Goal: Transaction & Acquisition: Purchase product/service

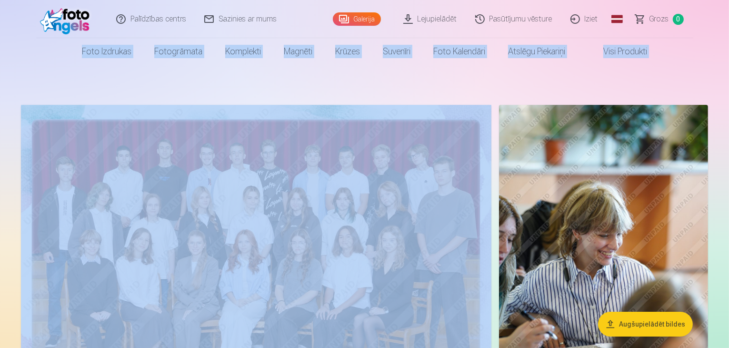
drag, startPoint x: 729, startPoint y: 10, endPoint x: 731, endPoint y: 30, distance: 20.1
click at [729, 30] on html "Palīdzības centrs Sazinies ar mums Galerija Lejupielādēt Pasūtījumu vēsture Izi…" at bounding box center [364, 174] width 729 height 348
click at [721, 40] on nav "Foto izdrukas Augstas kvalitātes fotoattēlu izdrukas 210 gsm papīrs, piesātināt…" at bounding box center [364, 51] width 729 height 27
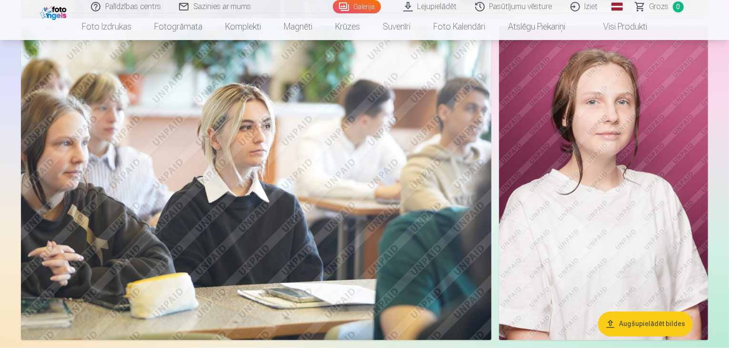
scroll to position [1667, 0]
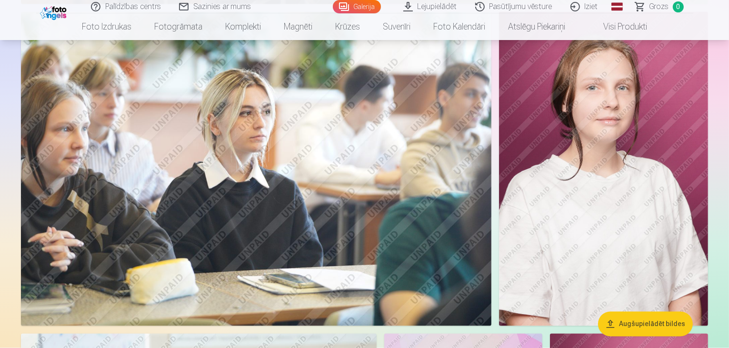
click at [570, 176] on img at bounding box center [603, 169] width 209 height 314
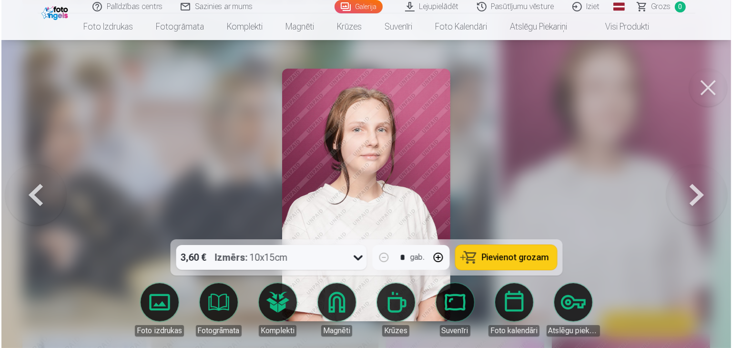
scroll to position [1670, 0]
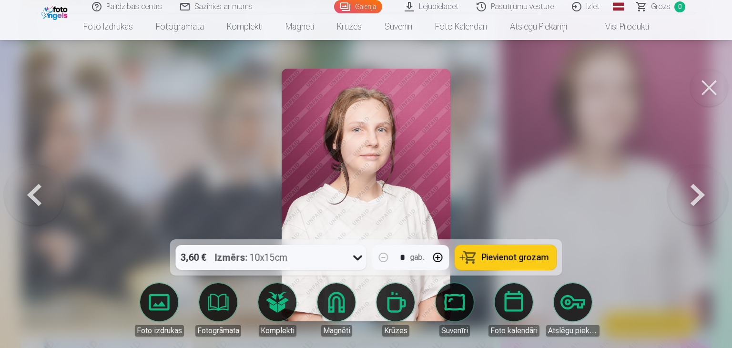
click at [699, 79] on button at bounding box center [709, 88] width 38 height 38
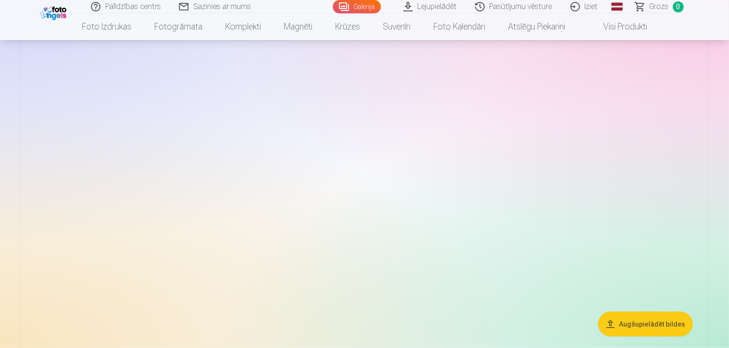
scroll to position [4763, 0]
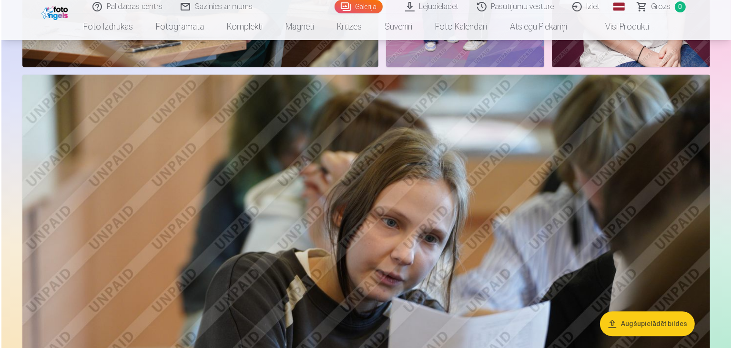
scroll to position [2177, 0]
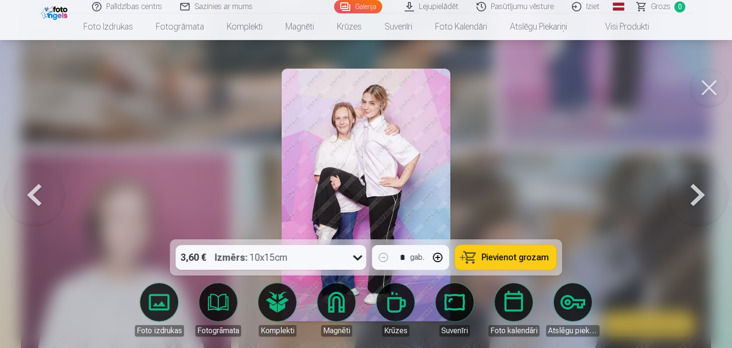
click at [507, 257] on span "Pievienot grozam" at bounding box center [515, 257] width 67 height 9
click at [306, 255] on div "3,60 € Izmērs : 10x15cm" at bounding box center [262, 257] width 172 height 25
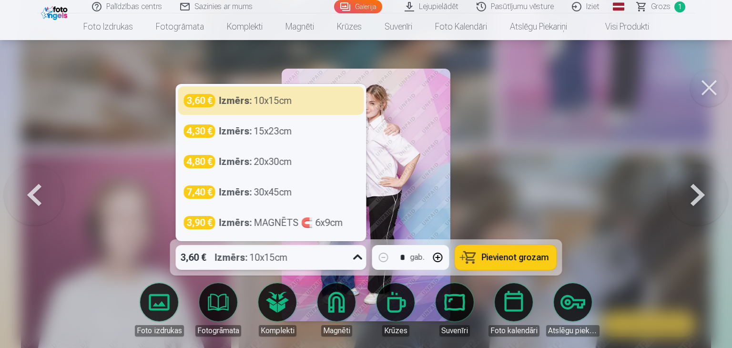
click at [303, 252] on div "3,60 € Izmērs : 10x15cm" at bounding box center [262, 257] width 172 height 25
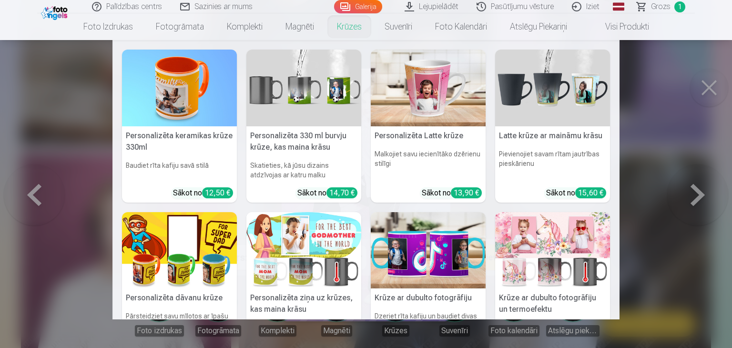
click at [677, 143] on nav "Personalizēta keramikas krūze 330ml Baudiet rīta kafiju savā stilā Sākot no 12,…" at bounding box center [366, 179] width 732 height 279
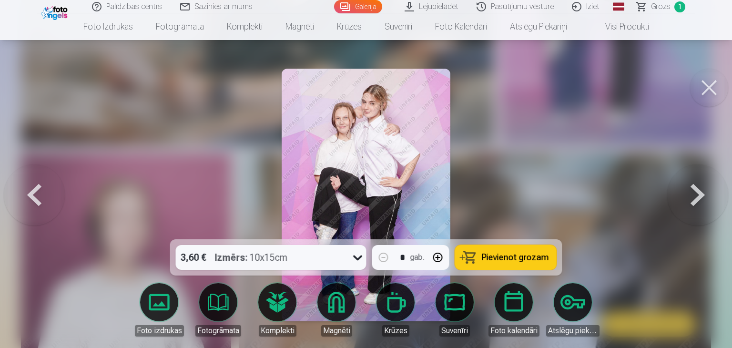
click at [299, 253] on div "3,60 € Izmērs : 10x15cm" at bounding box center [262, 257] width 172 height 25
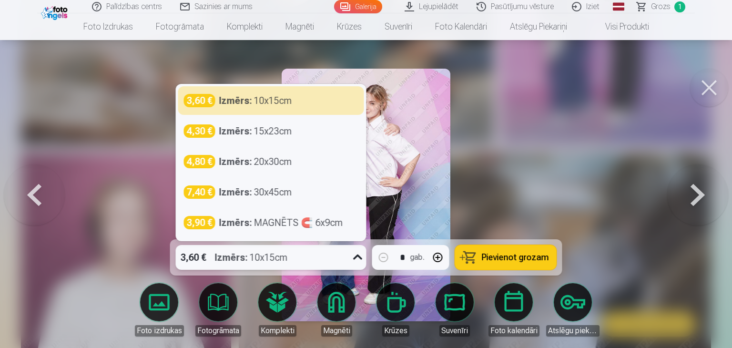
click at [299, 253] on div "3,60 € Izmērs : 10x15cm" at bounding box center [262, 257] width 172 height 25
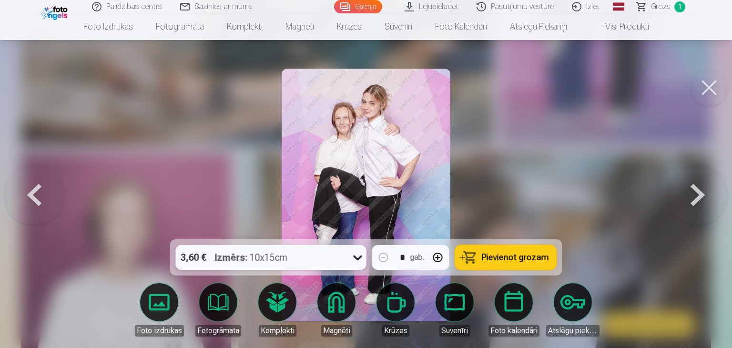
click at [709, 99] on button at bounding box center [709, 88] width 38 height 38
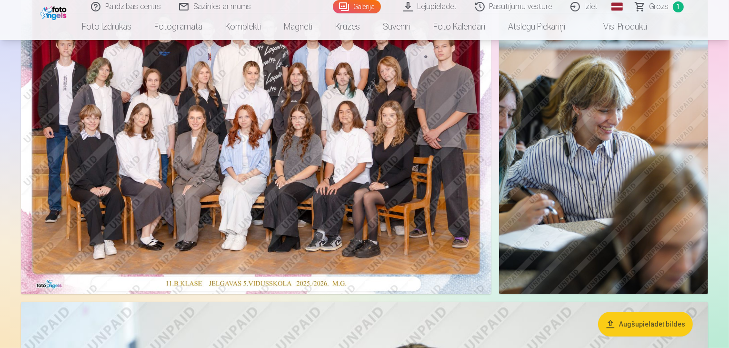
scroll to position [123, 0]
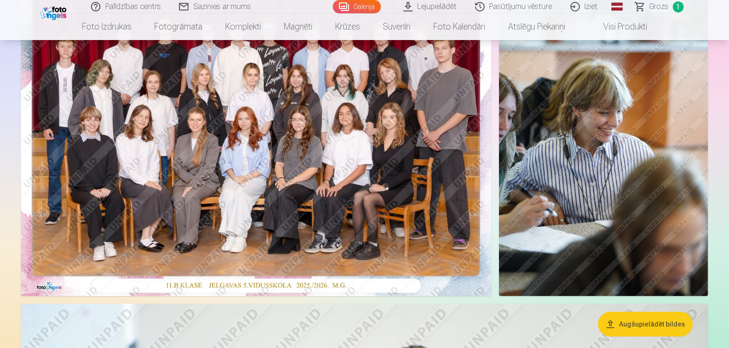
click at [331, 106] on img at bounding box center [256, 139] width 471 height 314
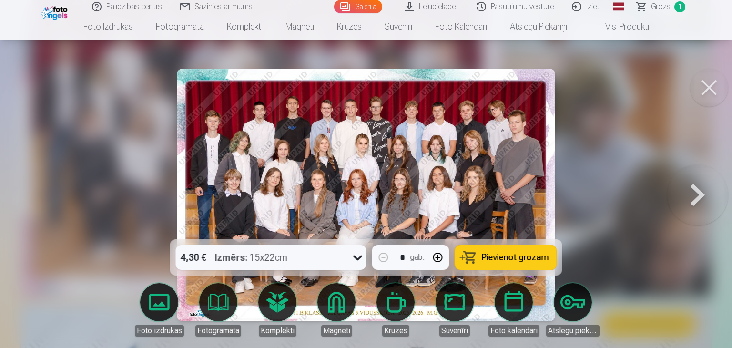
click at [301, 261] on div "4,30 € Izmērs : 15x22cm" at bounding box center [262, 257] width 172 height 25
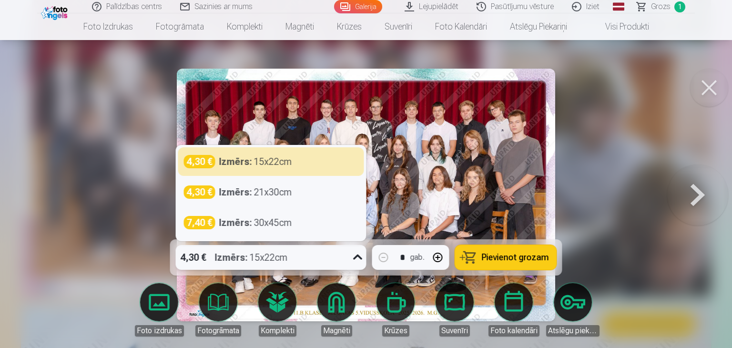
click at [301, 261] on div "4,30 € Izmērs : 15x22cm" at bounding box center [262, 257] width 172 height 25
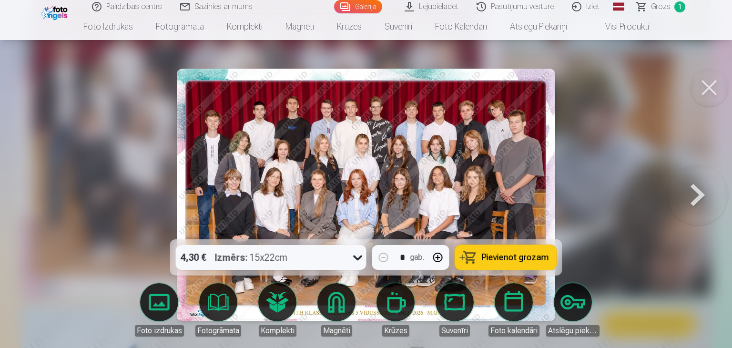
click at [474, 259] on button "Pievienot grozam" at bounding box center [505, 257] width 101 height 25
click at [705, 94] on button at bounding box center [709, 88] width 38 height 38
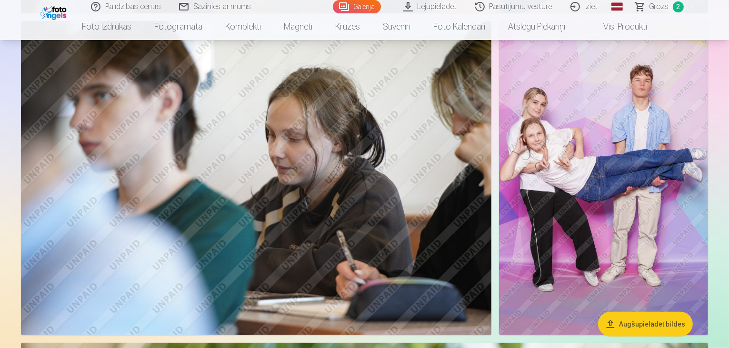
click at [577, 191] on img at bounding box center [603, 178] width 209 height 314
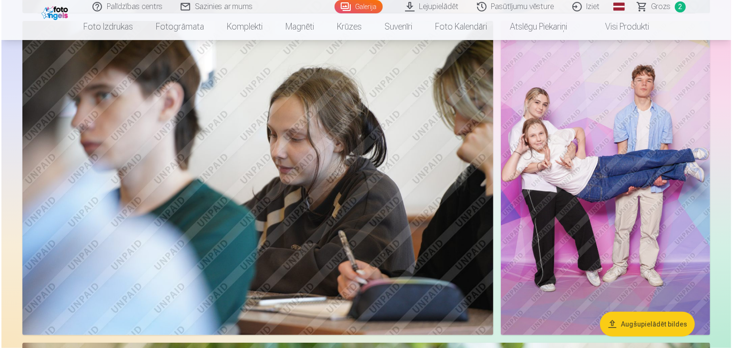
scroll to position [4567, 0]
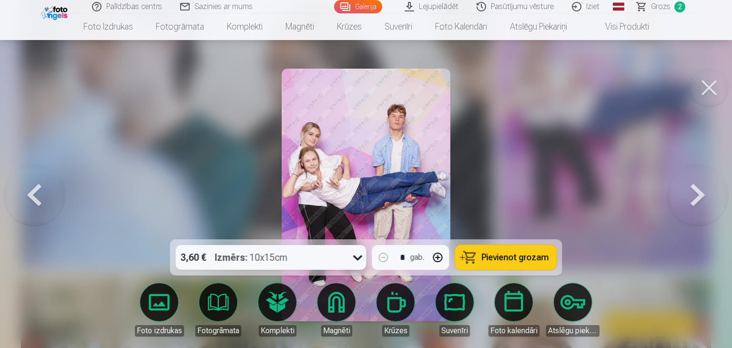
click at [505, 261] on span "Pievienot grozam" at bounding box center [515, 257] width 67 height 9
click at [703, 100] on button at bounding box center [709, 88] width 38 height 38
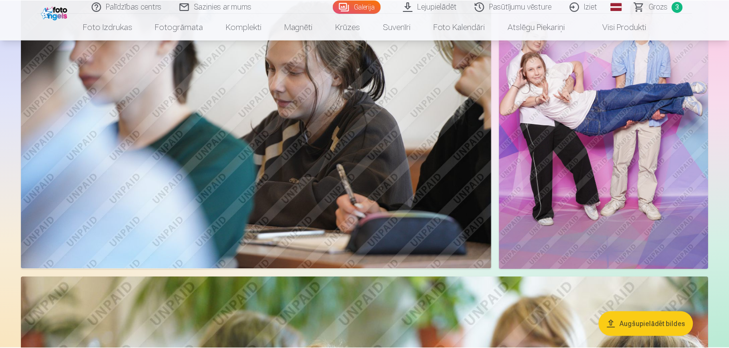
scroll to position [4552, 0]
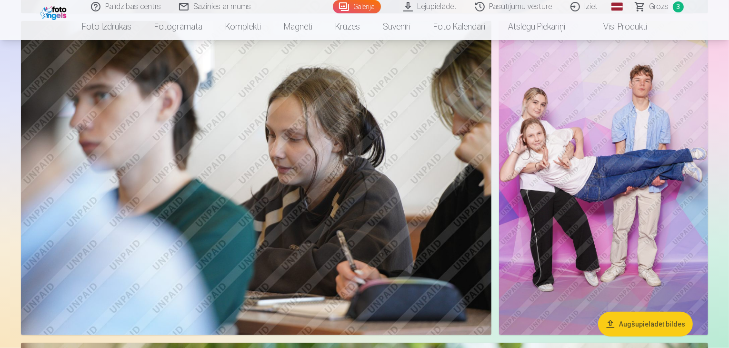
click at [663, 8] on span "Grozs" at bounding box center [660, 6] width 20 height 11
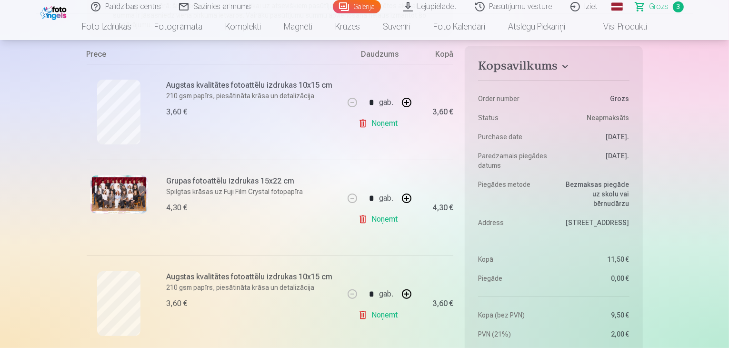
scroll to position [191, 0]
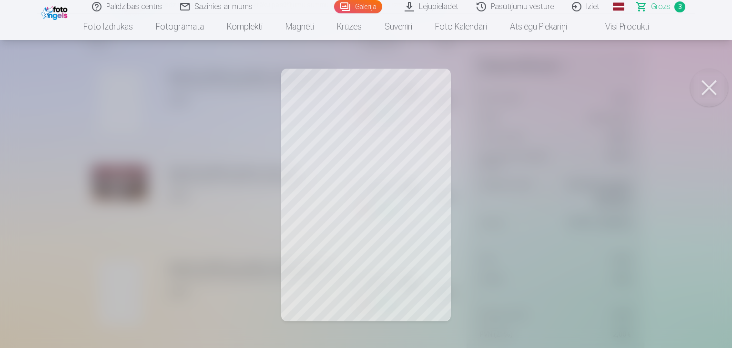
click at [714, 80] on button at bounding box center [709, 88] width 38 height 38
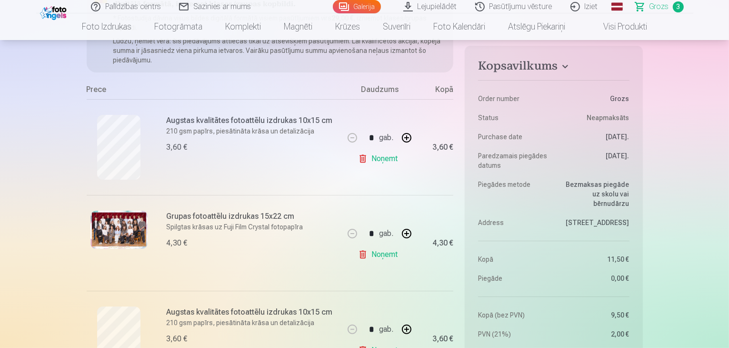
scroll to position [143, 0]
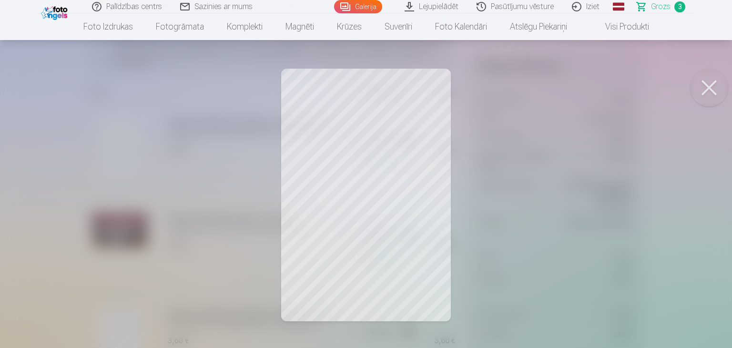
click at [686, 96] on div at bounding box center [366, 174] width 732 height 348
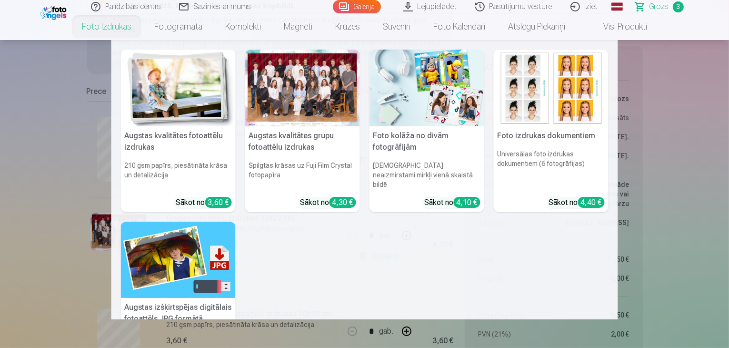
click at [120, 33] on link "Foto izdrukas" at bounding box center [106, 26] width 72 height 27
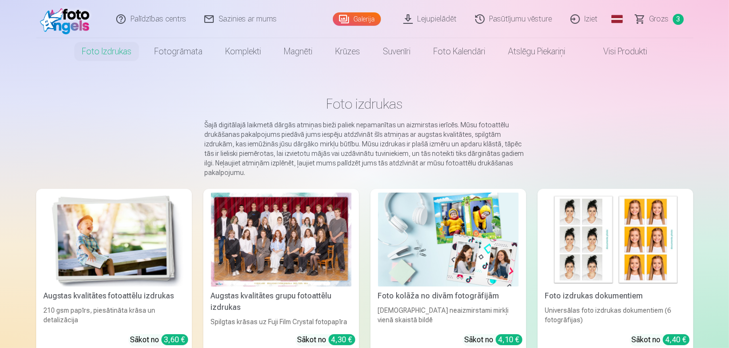
click at [370, 17] on link "Galerija" at bounding box center [357, 18] width 48 height 13
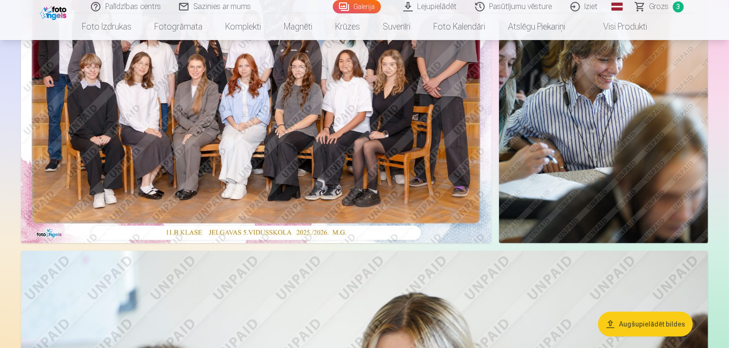
scroll to position [191, 0]
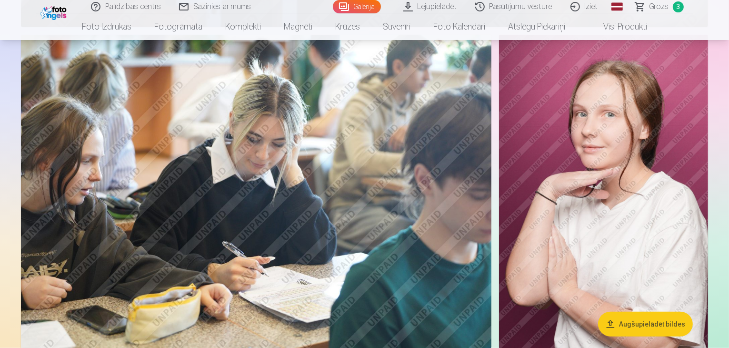
click at [564, 134] on img at bounding box center [603, 192] width 209 height 314
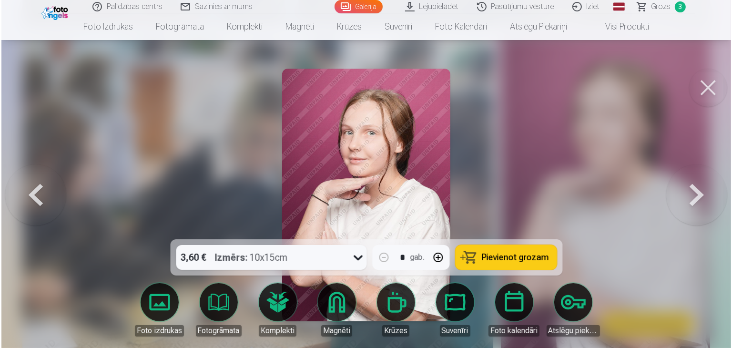
scroll to position [858, 0]
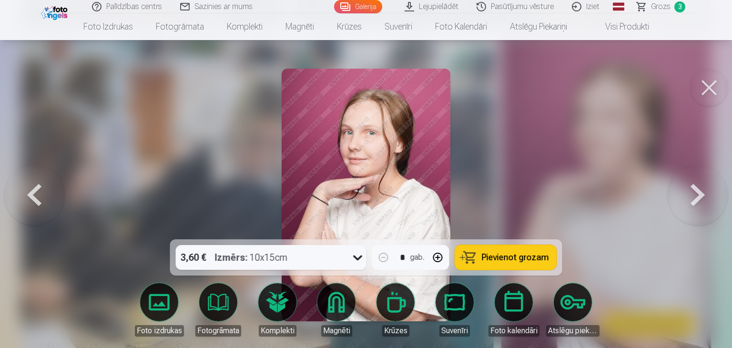
click at [719, 98] on button at bounding box center [709, 88] width 38 height 38
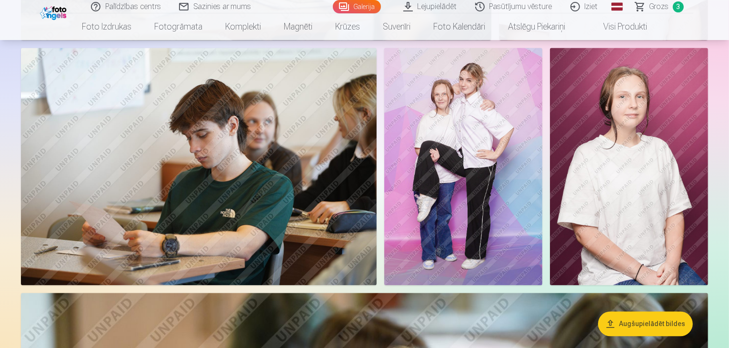
click at [542, 209] on img at bounding box center [463, 166] width 158 height 237
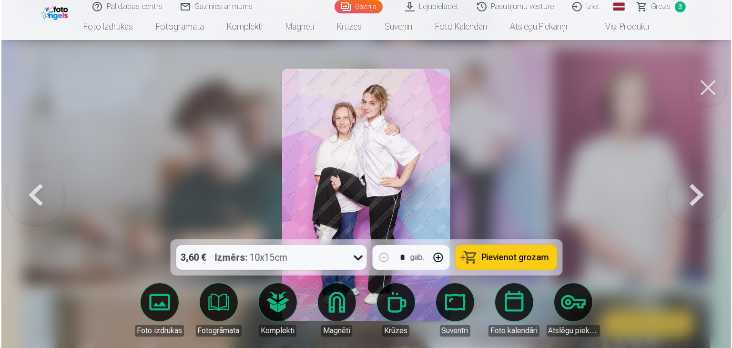
scroll to position [1958, 0]
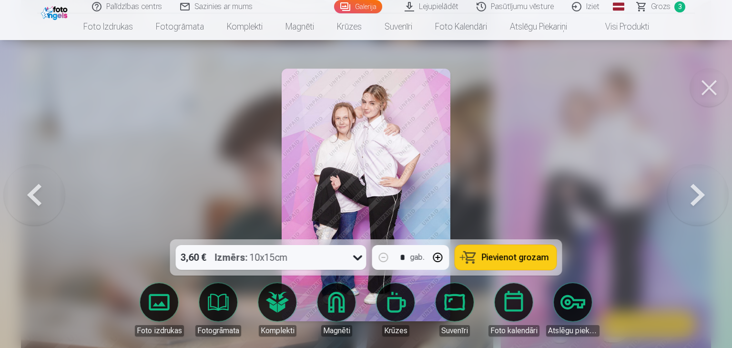
click at [699, 94] on button at bounding box center [709, 88] width 38 height 38
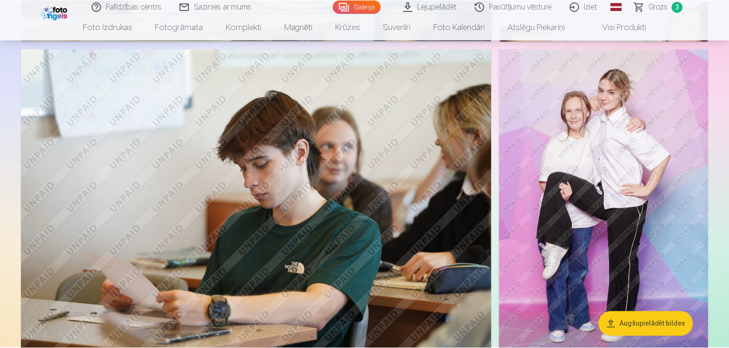
scroll to position [1953, 0]
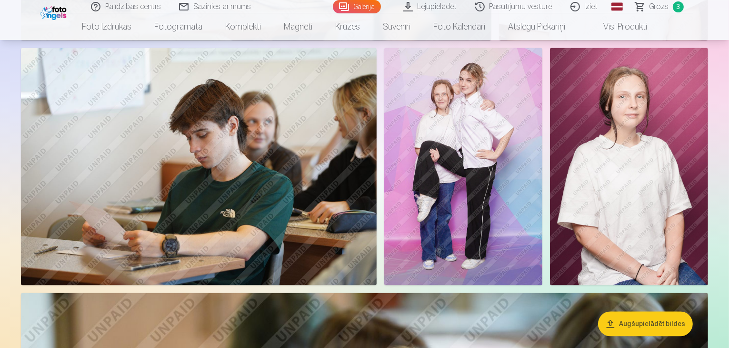
click at [626, 26] on link "Visi produkti" at bounding box center [618, 26] width 82 height 27
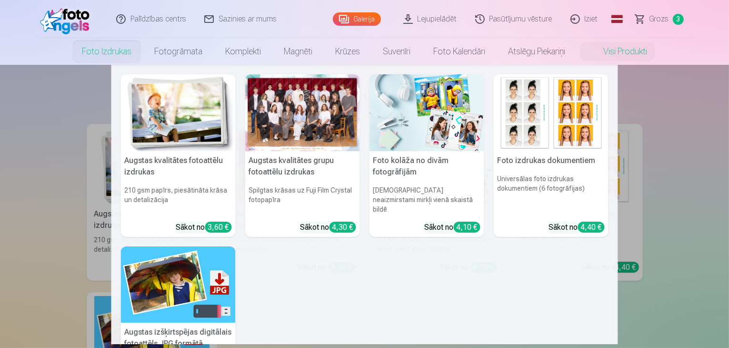
click at [101, 51] on link "Foto izdrukas" at bounding box center [106, 51] width 72 height 27
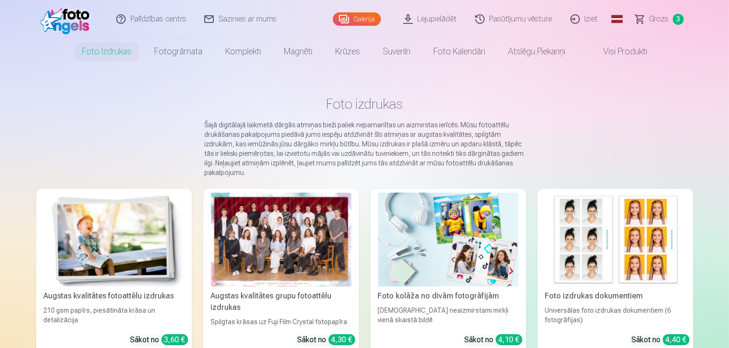
click at [624, 55] on link "Visi produkti" at bounding box center [618, 51] width 82 height 27
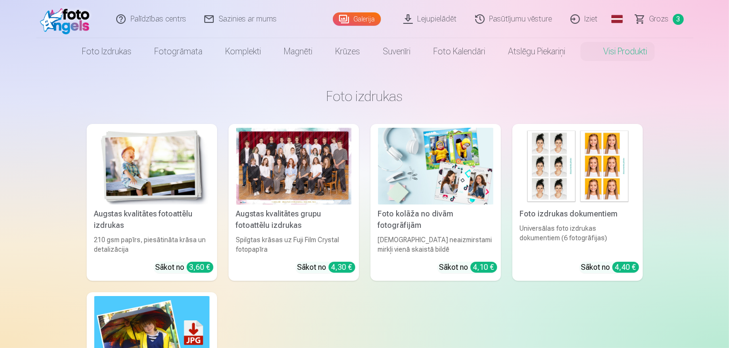
click at [647, 25] on link "Grozs 3" at bounding box center [660, 19] width 67 height 38
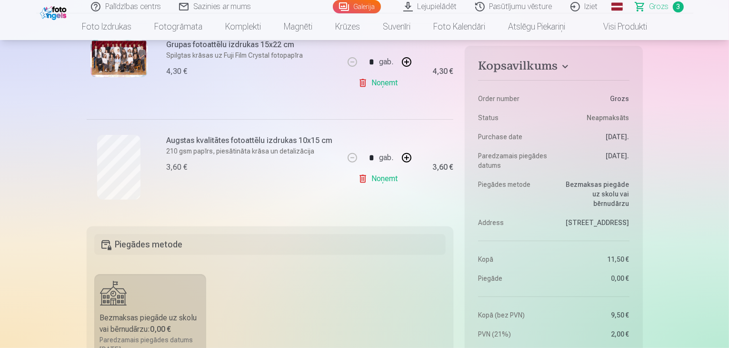
scroll to position [333, 0]
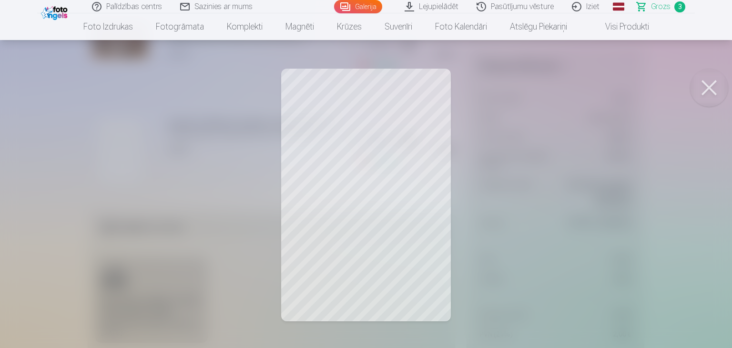
click at [689, 97] on div at bounding box center [366, 174] width 732 height 348
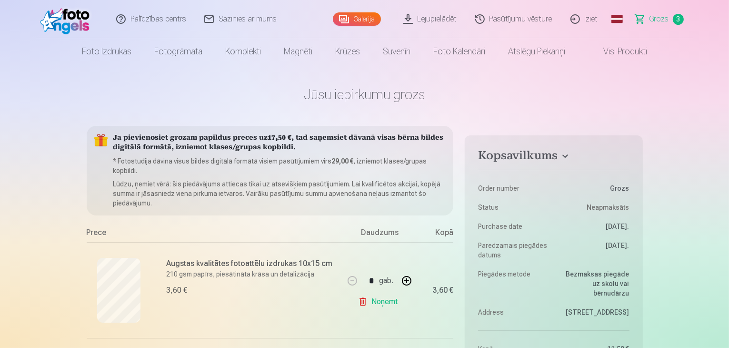
scroll to position [0, 0]
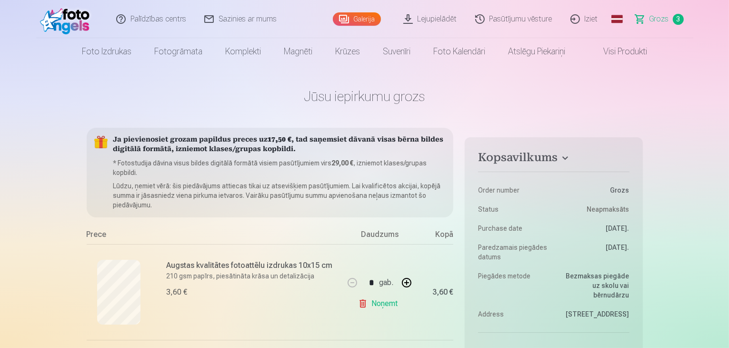
click at [368, 12] on link "Galerija" at bounding box center [357, 18] width 48 height 13
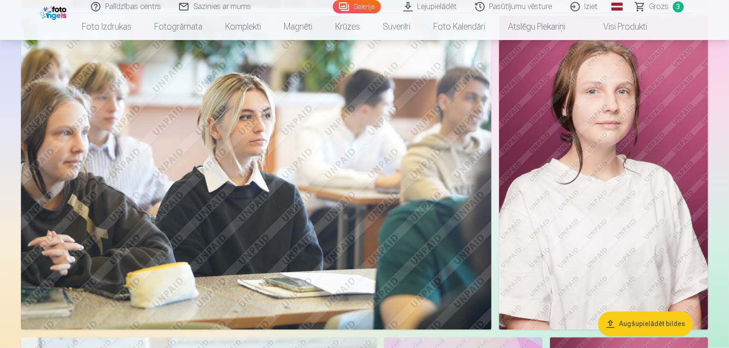
scroll to position [1619, 0]
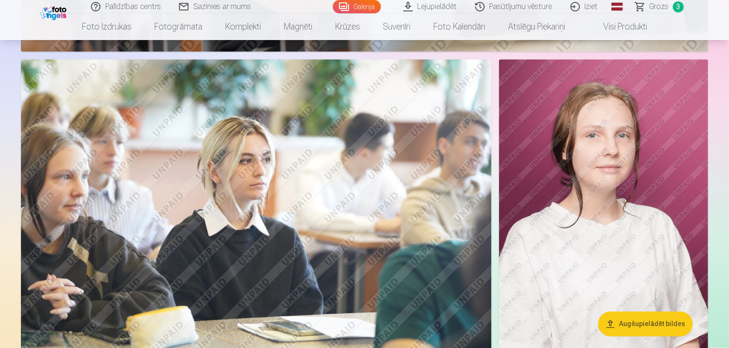
click at [665, 12] on span "Grozs" at bounding box center [660, 6] width 20 height 11
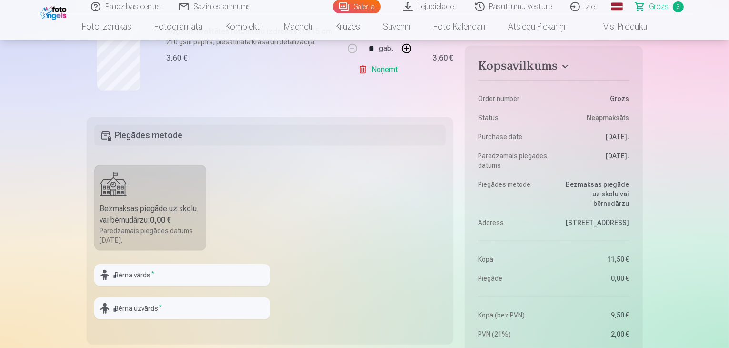
scroll to position [476, 0]
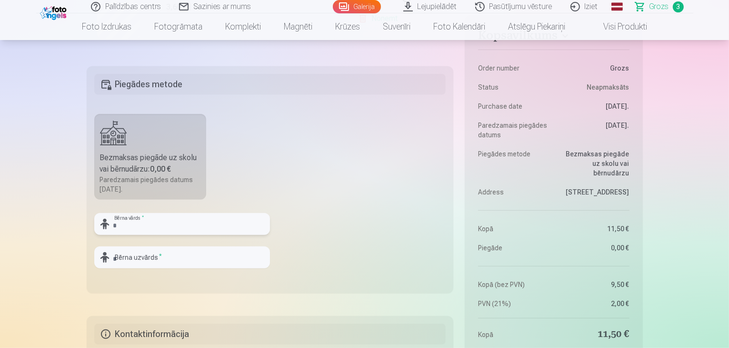
click at [157, 223] on input "text" at bounding box center [182, 224] width 176 height 22
type input "****"
click at [171, 261] on input "text" at bounding box center [182, 257] width 176 height 22
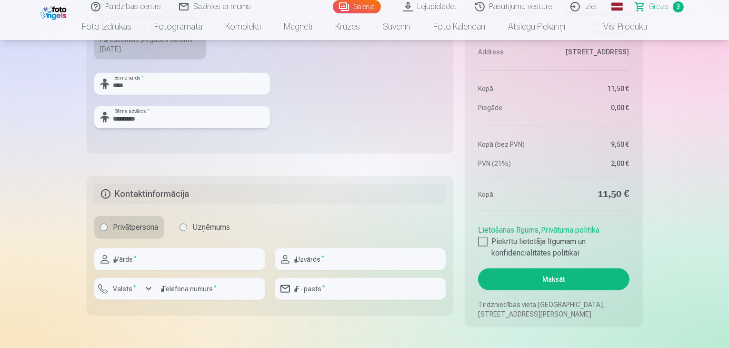
scroll to position [667, 0]
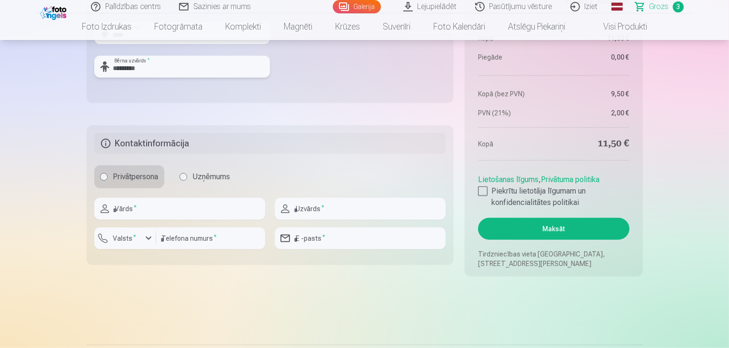
type input "*********"
click at [145, 238] on div "button" at bounding box center [148, 237] width 11 height 11
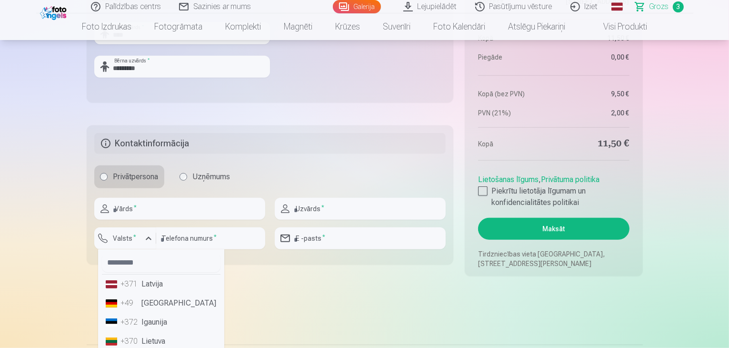
click at [162, 283] on li "+371 Latvija" at bounding box center [161, 283] width 119 height 19
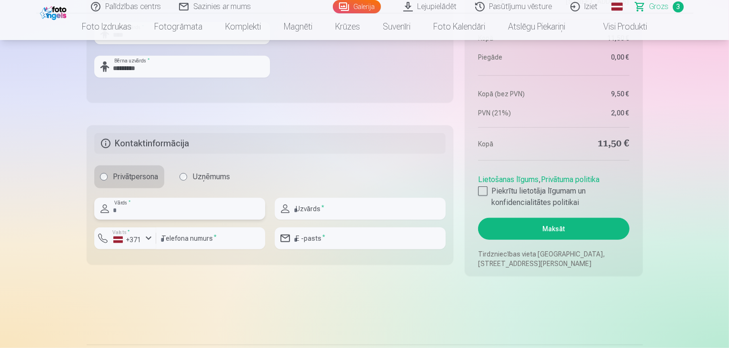
click at [219, 201] on input "text" at bounding box center [179, 209] width 171 height 22
type input "******"
click at [328, 210] on input "text" at bounding box center [360, 209] width 171 height 22
type input "*********"
click at [325, 237] on input "email" at bounding box center [360, 238] width 171 height 22
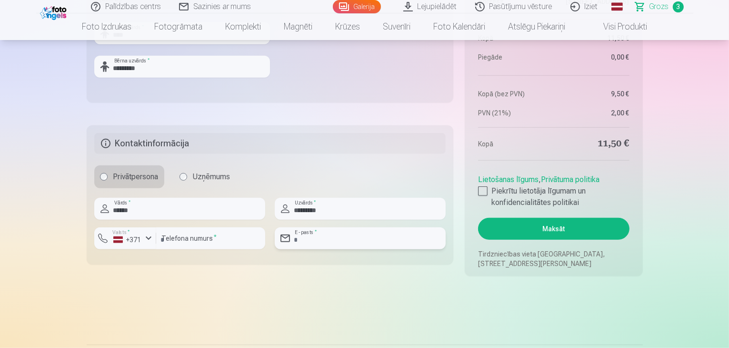
type input "**********"
click at [200, 235] on input "number" at bounding box center [210, 238] width 109 height 22
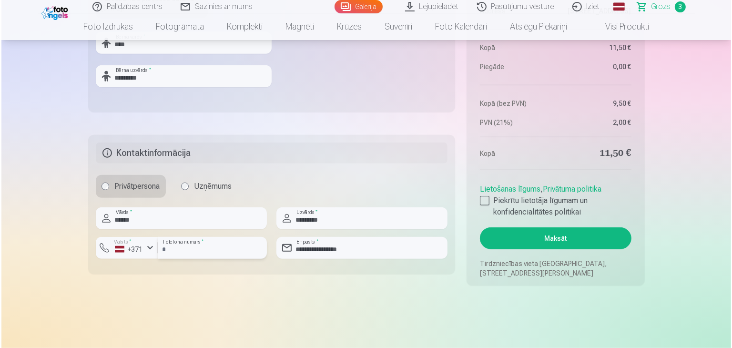
scroll to position [714, 0]
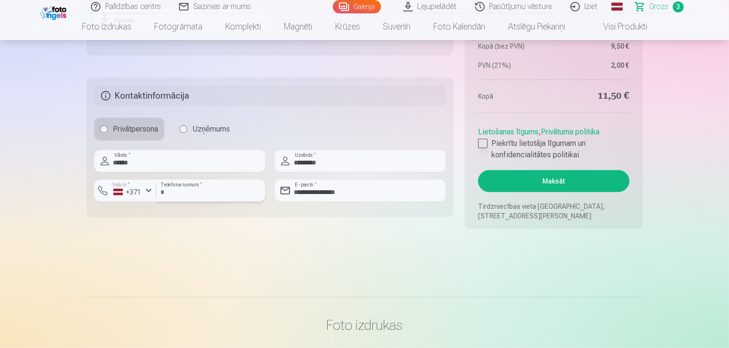
type input "********"
click at [488, 141] on label "Piekrītu lietotāja līgumam un konfidencialitātes politikai" at bounding box center [553, 149] width 151 height 23
click at [503, 184] on button "Maksāt" at bounding box center [553, 181] width 151 height 22
